Goal: Find specific page/section: Find specific page/section

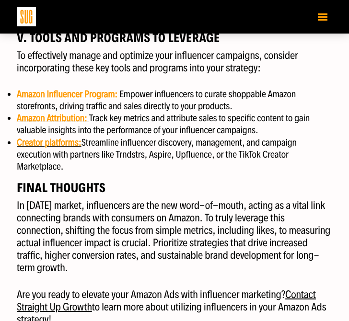
scroll to position [1609, 0]
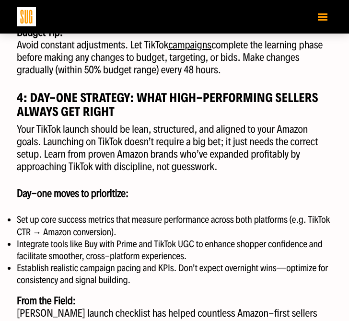
scroll to position [1348, 0]
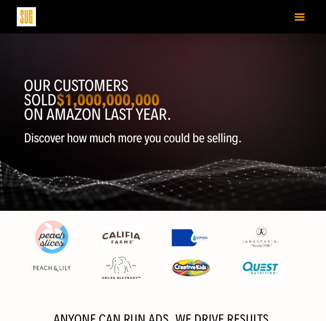
click at [299, 15] on button "Toggle navigation" at bounding box center [299, 16] width 19 height 17
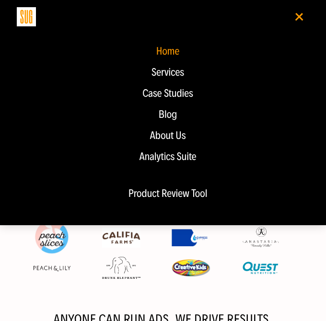
click at [172, 116] on div "Blog" at bounding box center [167, 115] width 283 height 12
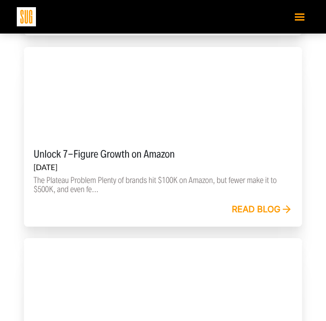
scroll to position [1052, 0]
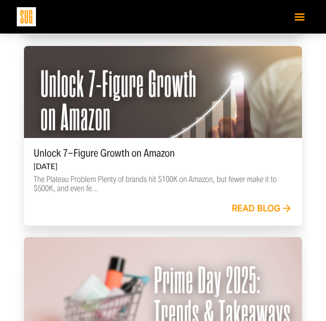
click at [248, 204] on link "Read blog" at bounding box center [262, 209] width 61 height 11
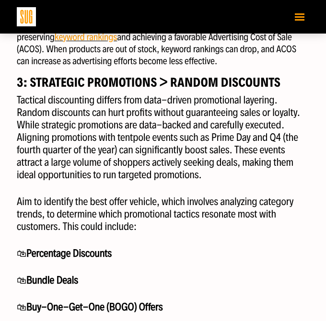
scroll to position [731, 0]
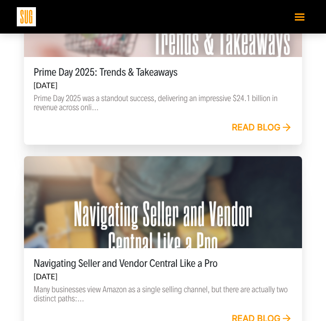
scroll to position [1383, 0]
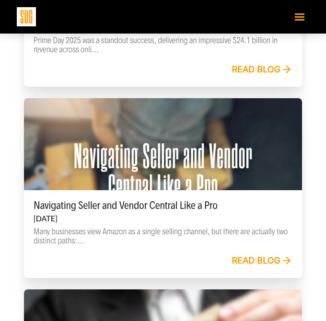
click at [246, 257] on link "Read blog" at bounding box center [262, 261] width 61 height 11
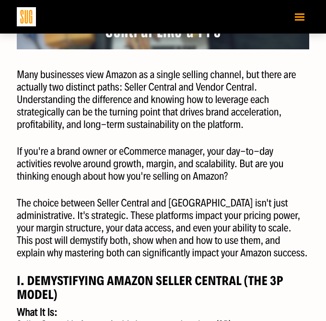
scroll to position [463, 0]
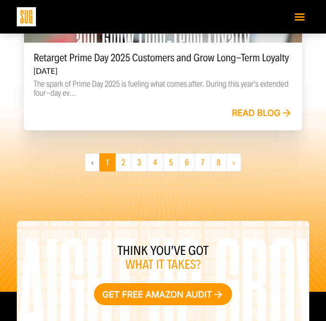
scroll to position [1912, 0]
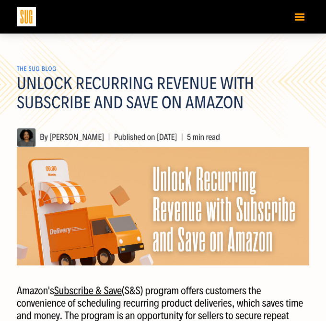
click at [299, 17] on span "Toggle navigation" at bounding box center [300, 16] width 10 height 1
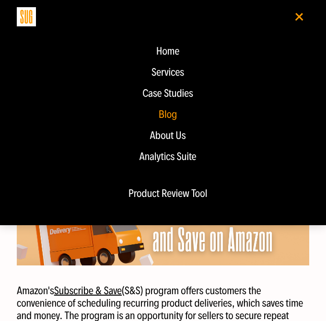
click at [172, 135] on div "About Us" at bounding box center [167, 136] width 283 height 12
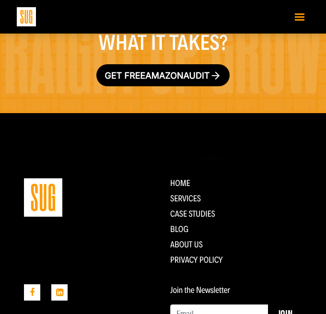
scroll to position [3059, 0]
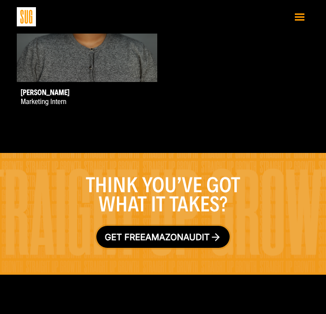
click at [158, 244] on link "Get free Amazon audit" at bounding box center [163, 237] width 134 height 22
